Goal: Information Seeking & Learning: Understand process/instructions

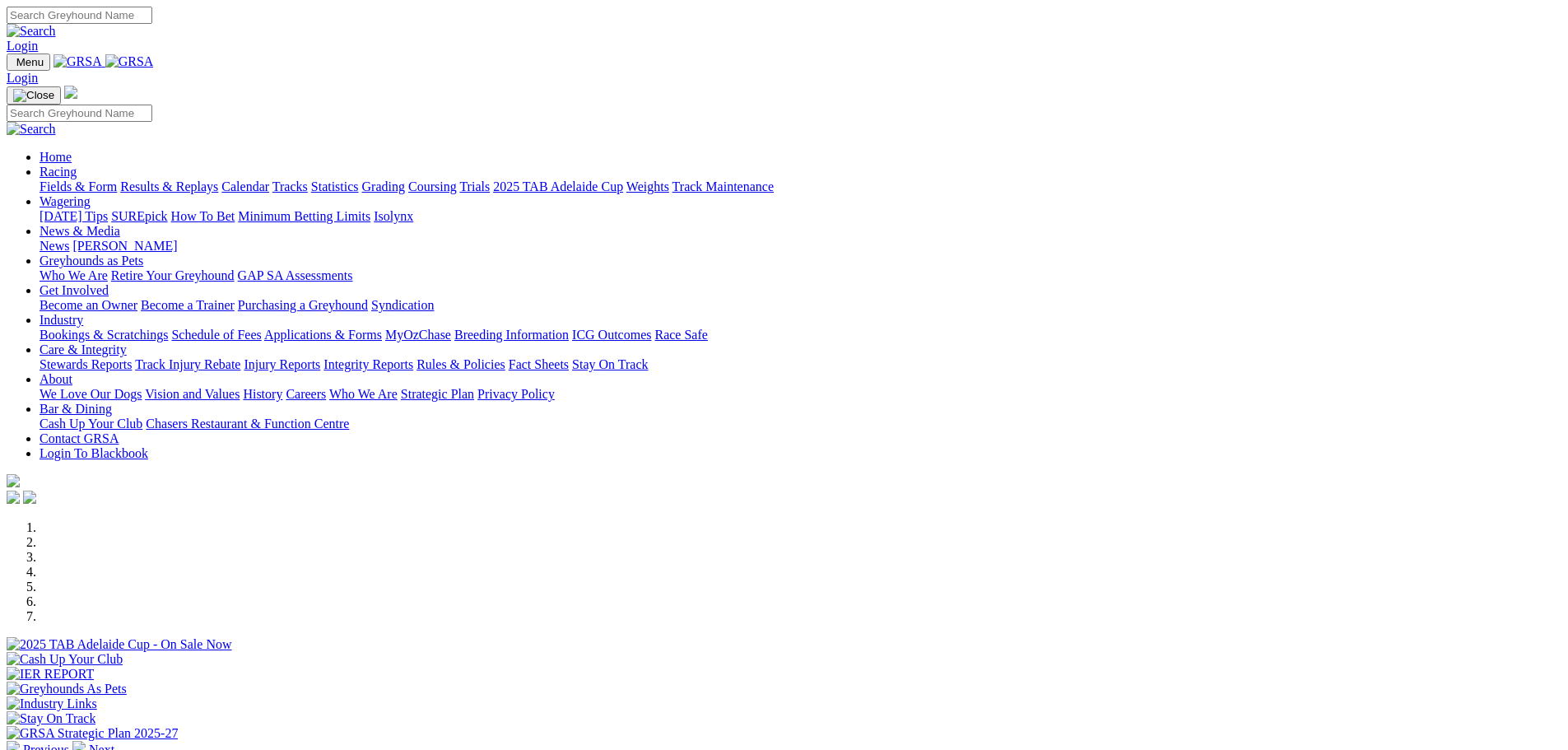
click at [127, 342] on link "Care & Integrity" at bounding box center [83, 349] width 87 height 14
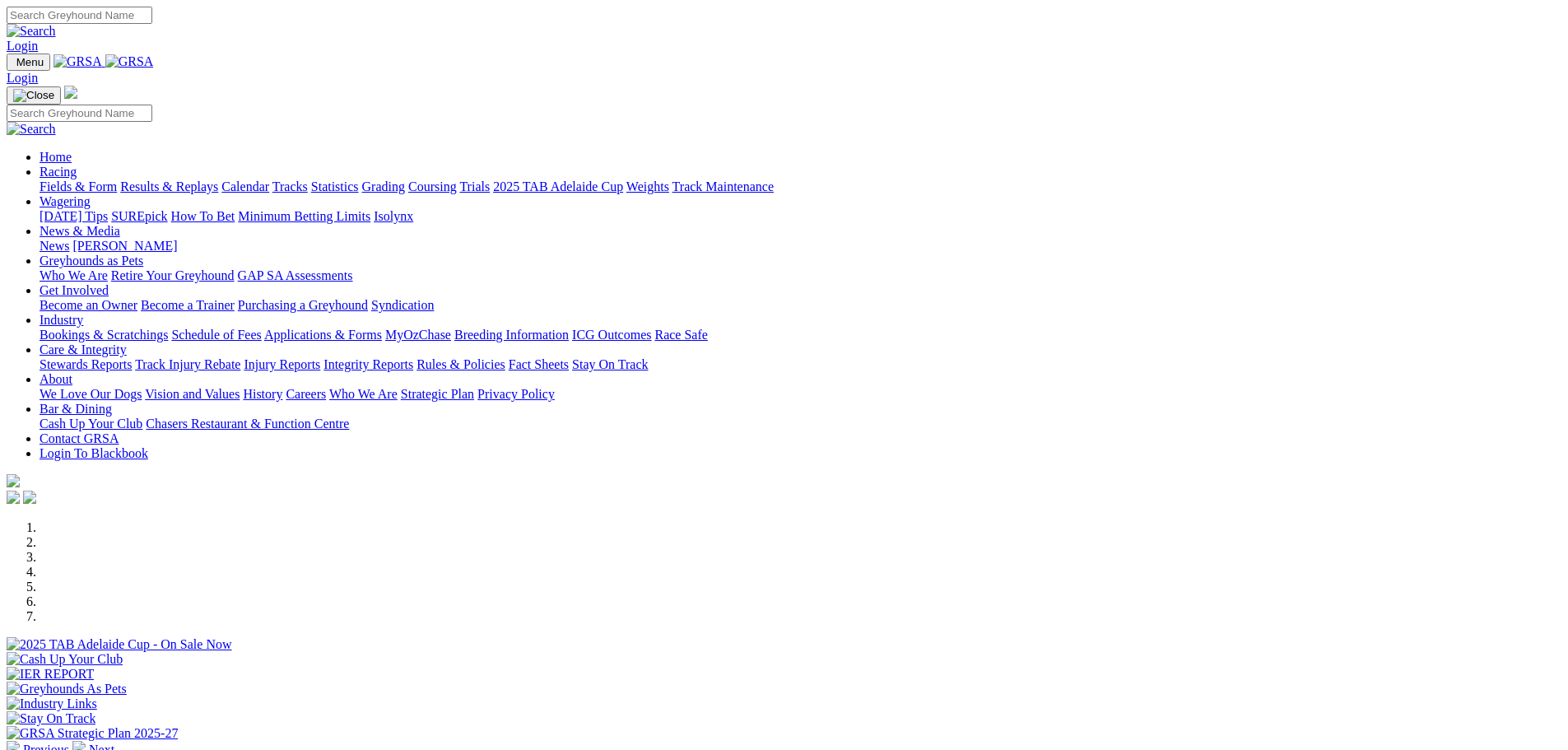
click at [127, 342] on link "Care & Integrity" at bounding box center [83, 349] width 87 height 14
click at [505, 358] on link "Rules & Policies" at bounding box center [460, 364] width 89 height 14
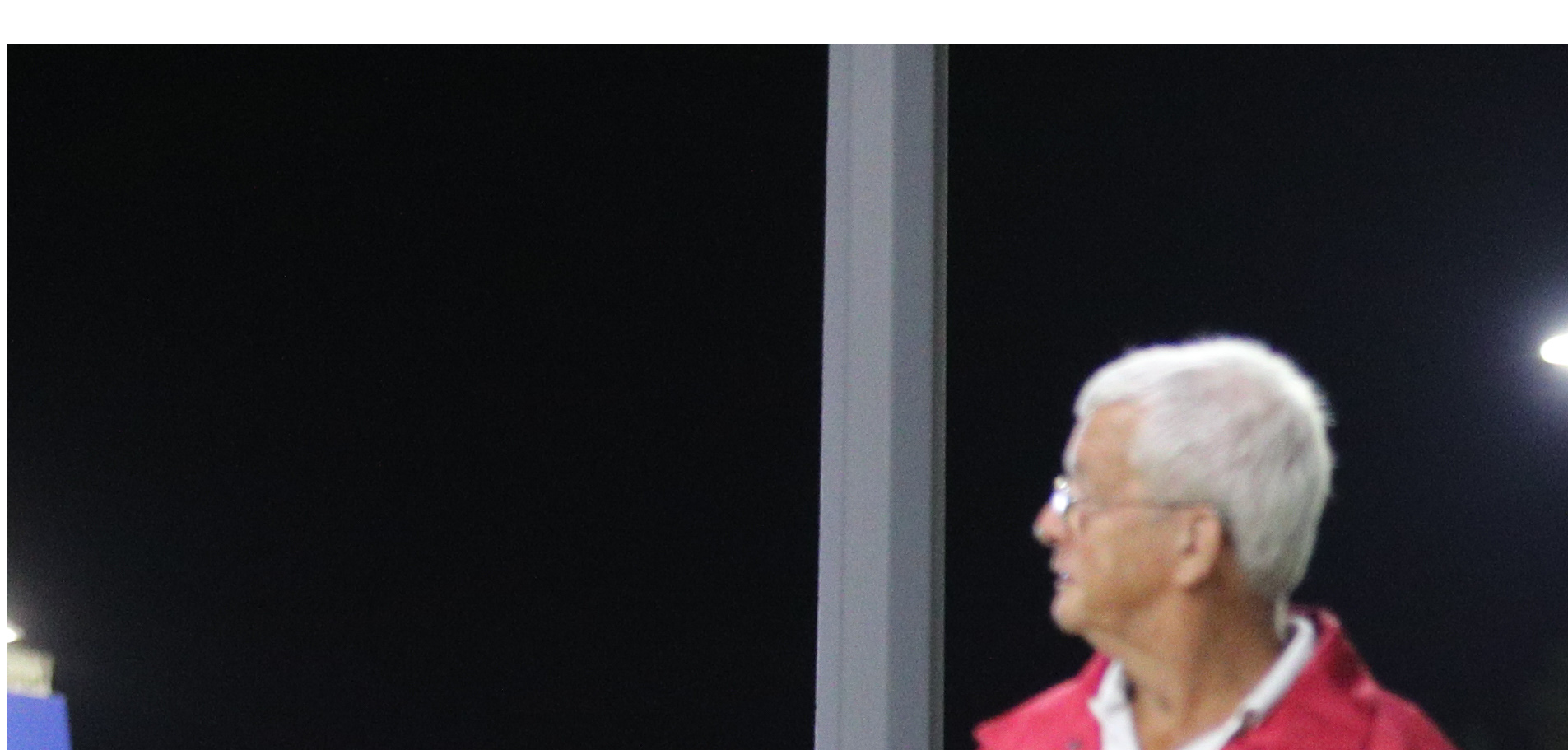
scroll to position [576, 0]
